Goal: Information Seeking & Learning: Learn about a topic

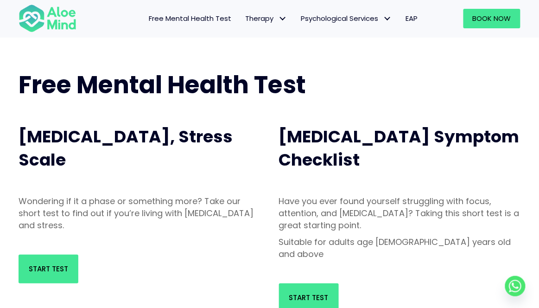
scroll to position [30, 0]
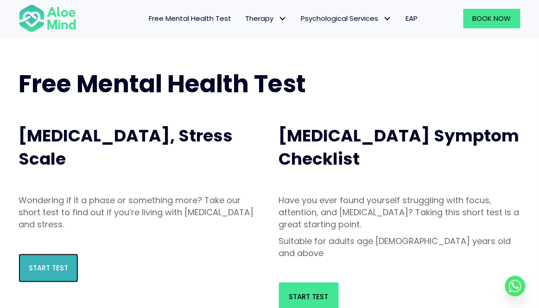
click at [65, 264] on span "Start Test" at bounding box center [48, 268] width 39 height 10
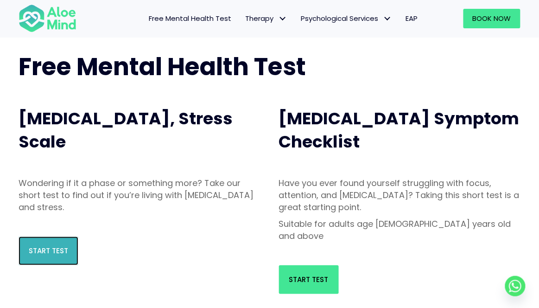
scroll to position [59, 0]
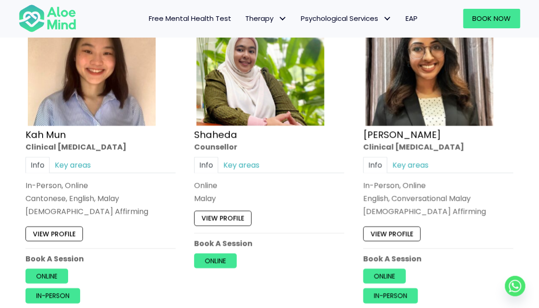
scroll to position [538, 0]
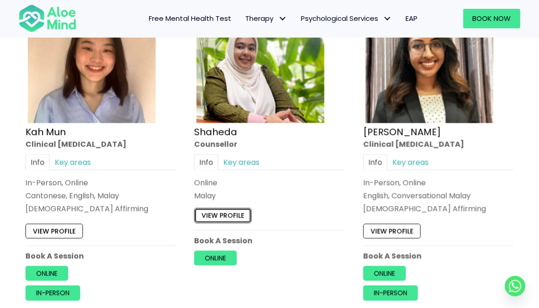
click at [234, 215] on link "View profile" at bounding box center [223, 215] width 58 height 15
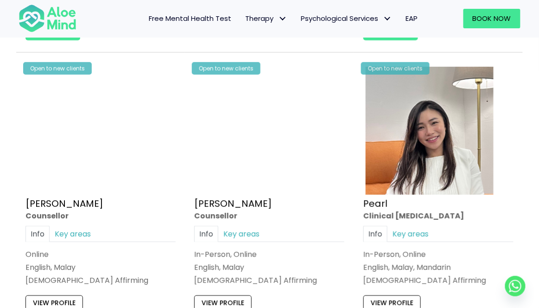
scroll to position [1815, 0]
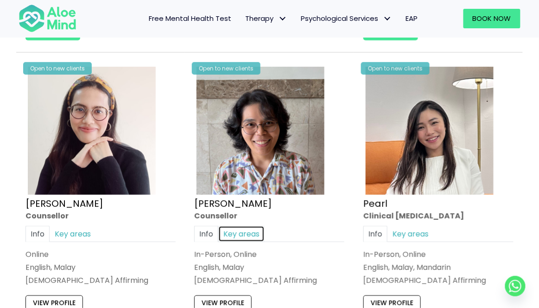
click at [250, 230] on link "Key areas" at bounding box center [241, 234] width 46 height 16
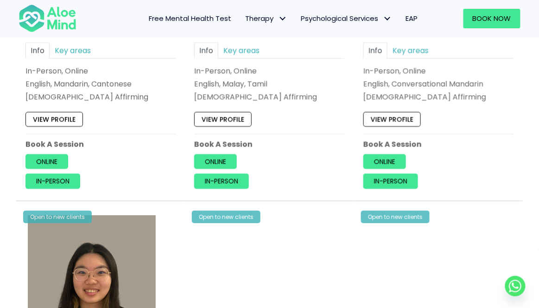
scroll to position [2345, 0]
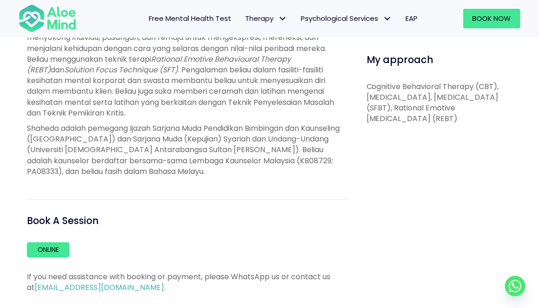
scroll to position [464, 0]
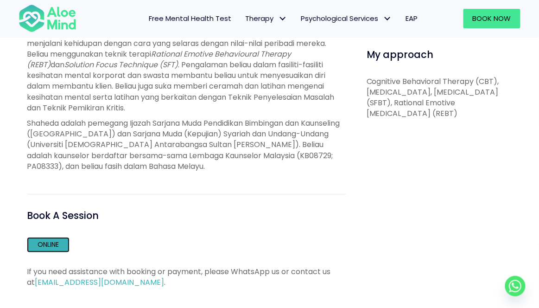
click at [62, 250] on link "Online" at bounding box center [48, 244] width 43 height 15
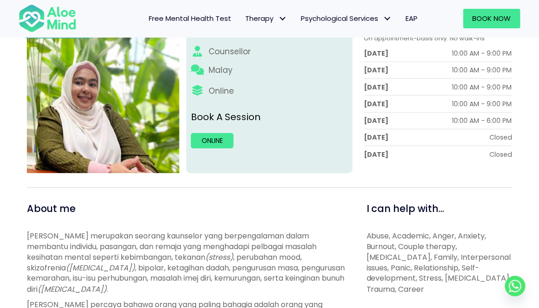
scroll to position [143, 0]
